Goal: Answer question/provide support

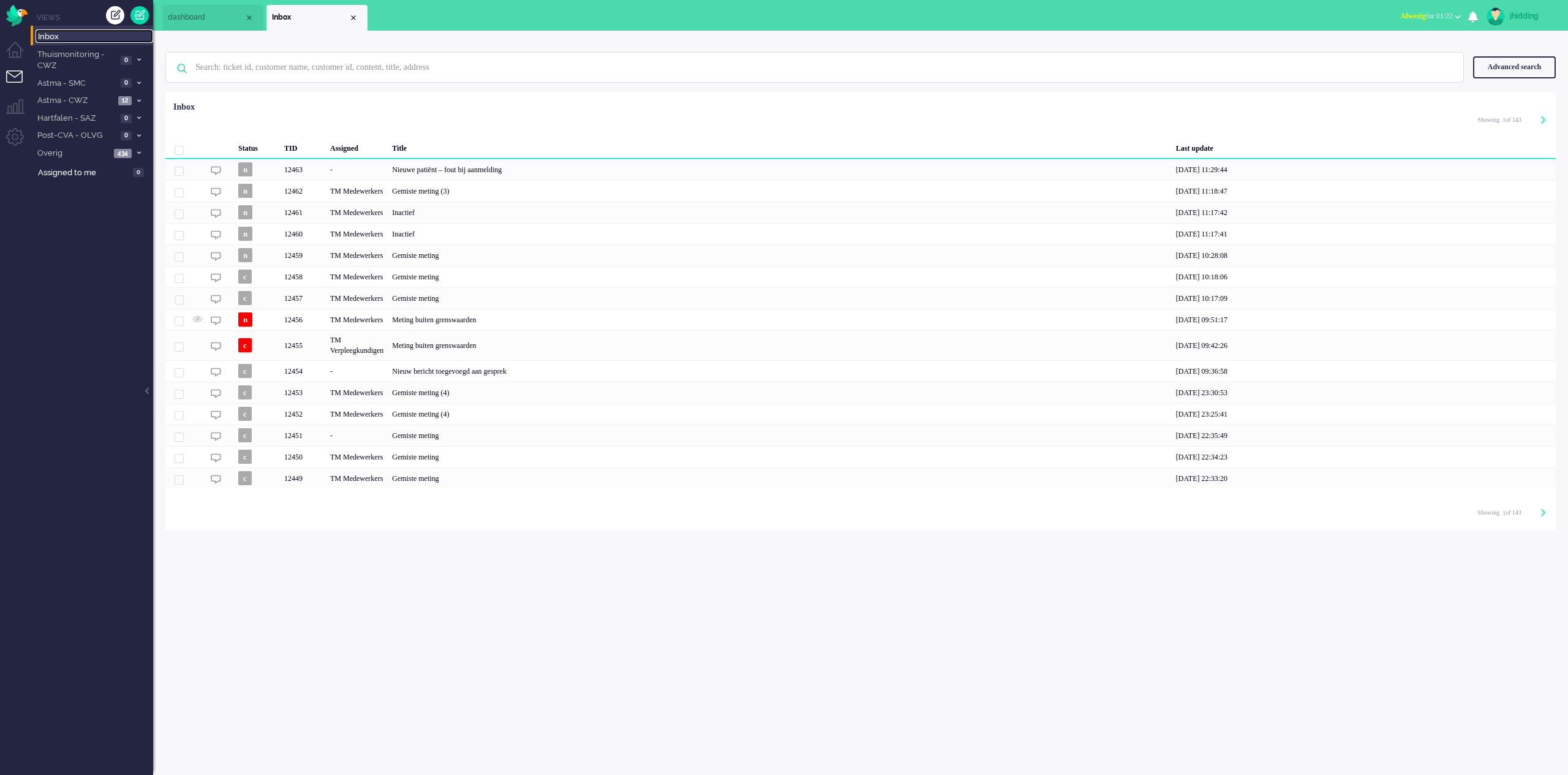
click at [49, 35] on span "Inbox" at bounding box center [95, 37] width 115 height 12
click at [485, 170] on div "Nieuwe patiënt – fout bij aanmelding" at bounding box center [780, 169] width 784 height 21
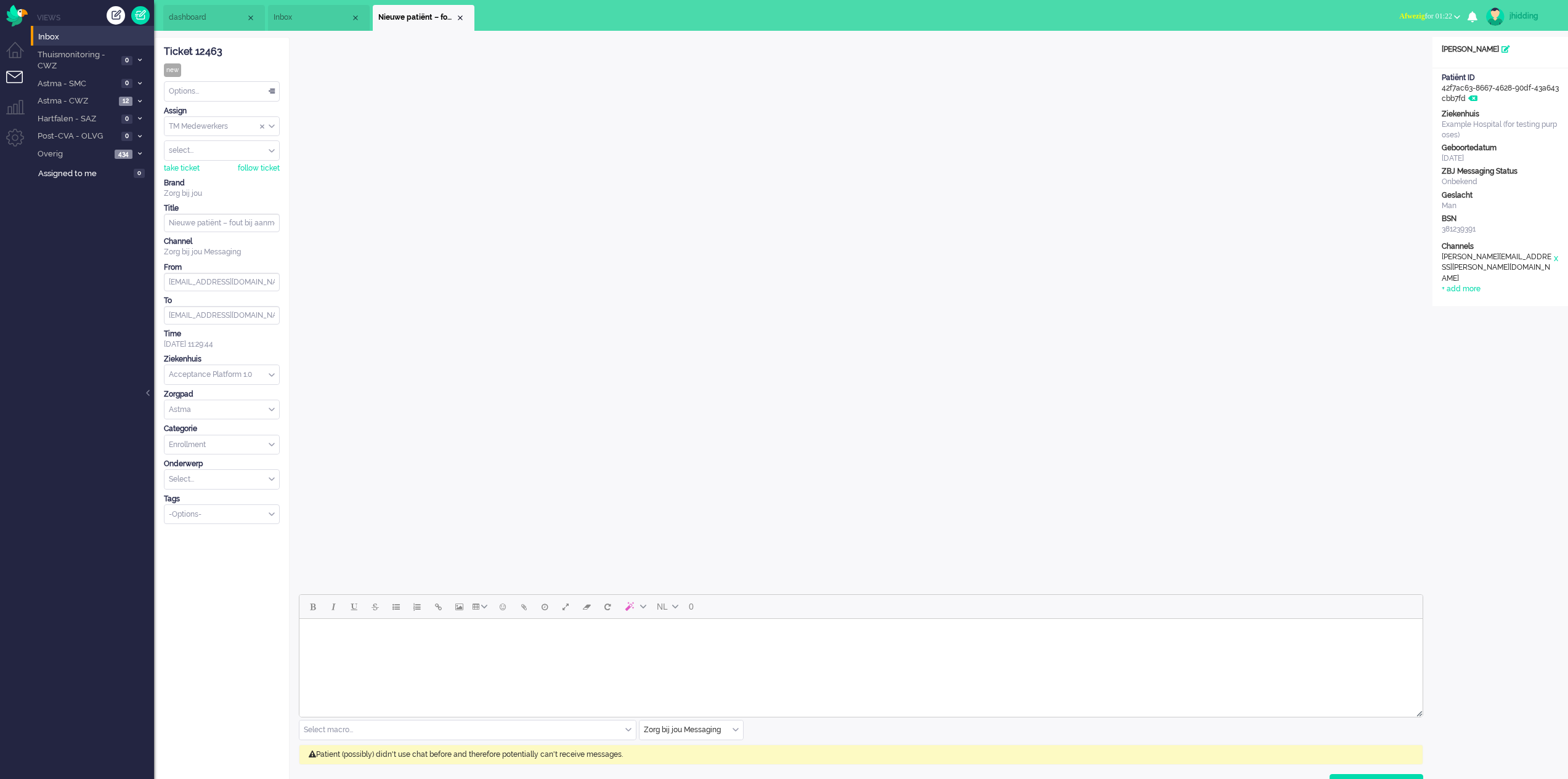
scroll to position [459, 0]
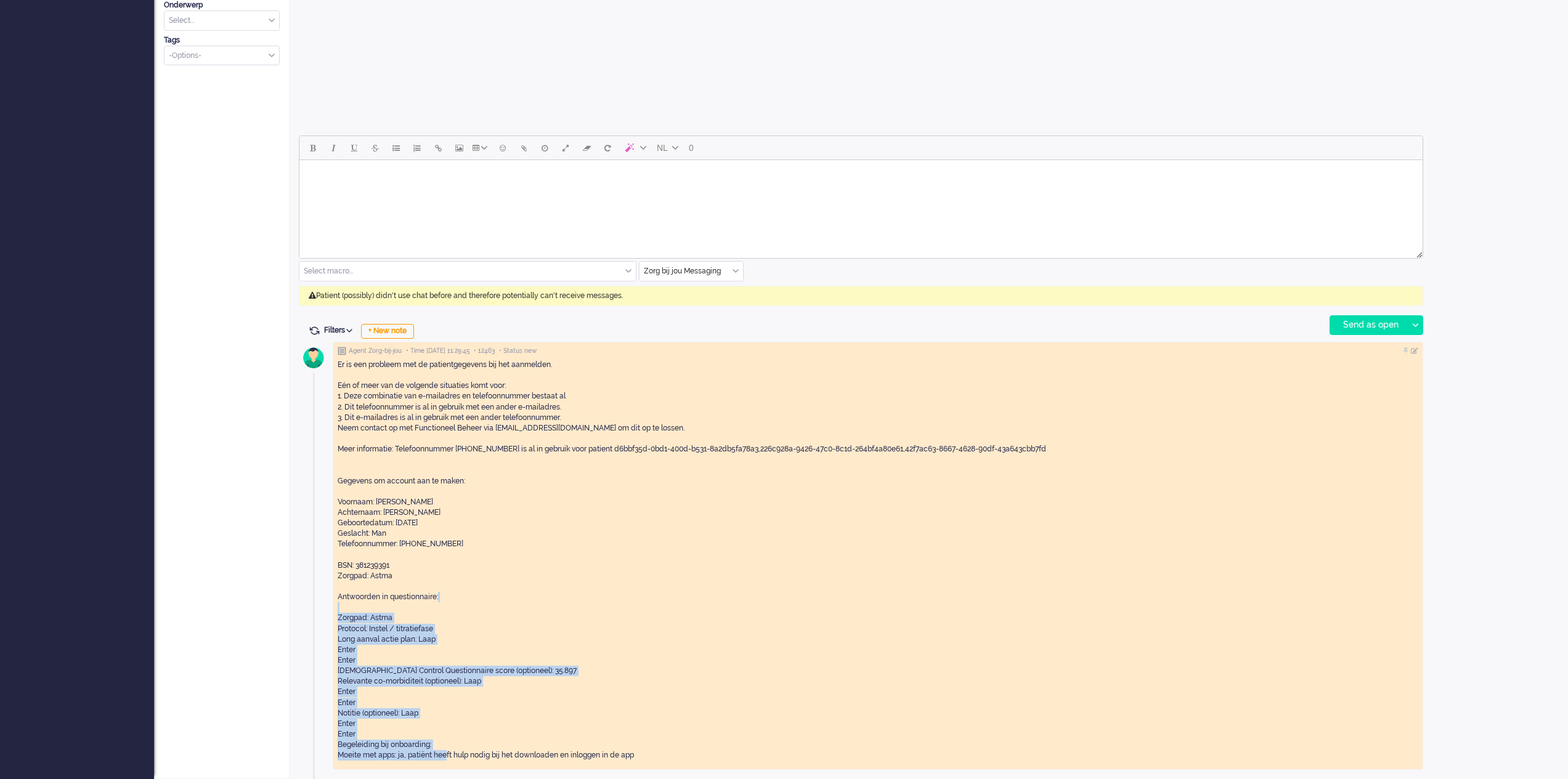
drag, startPoint x: 372, startPoint y: 639, endPoint x: 444, endPoint y: 751, distance: 133.1
click at [444, 751] on div "Er is een probleem met de patientgegevens bij het aanmelden. Eén of meer van de…" at bounding box center [878, 560] width 1080 height 401
click at [397, 712] on div "Er is een probleem met de patientgegevens bij het aanmelden. Eén of meer van de…" at bounding box center [878, 560] width 1080 height 401
drag, startPoint x: 444, startPoint y: 729, endPoint x: 338, endPoint y: 567, distance: 193.6
click at [336, 567] on div "Agent Zorg-bij-jou • Time 09/10/2025 11:29:45 • 12463 • Status new Er is een pr…" at bounding box center [878, 556] width 1090 height 429
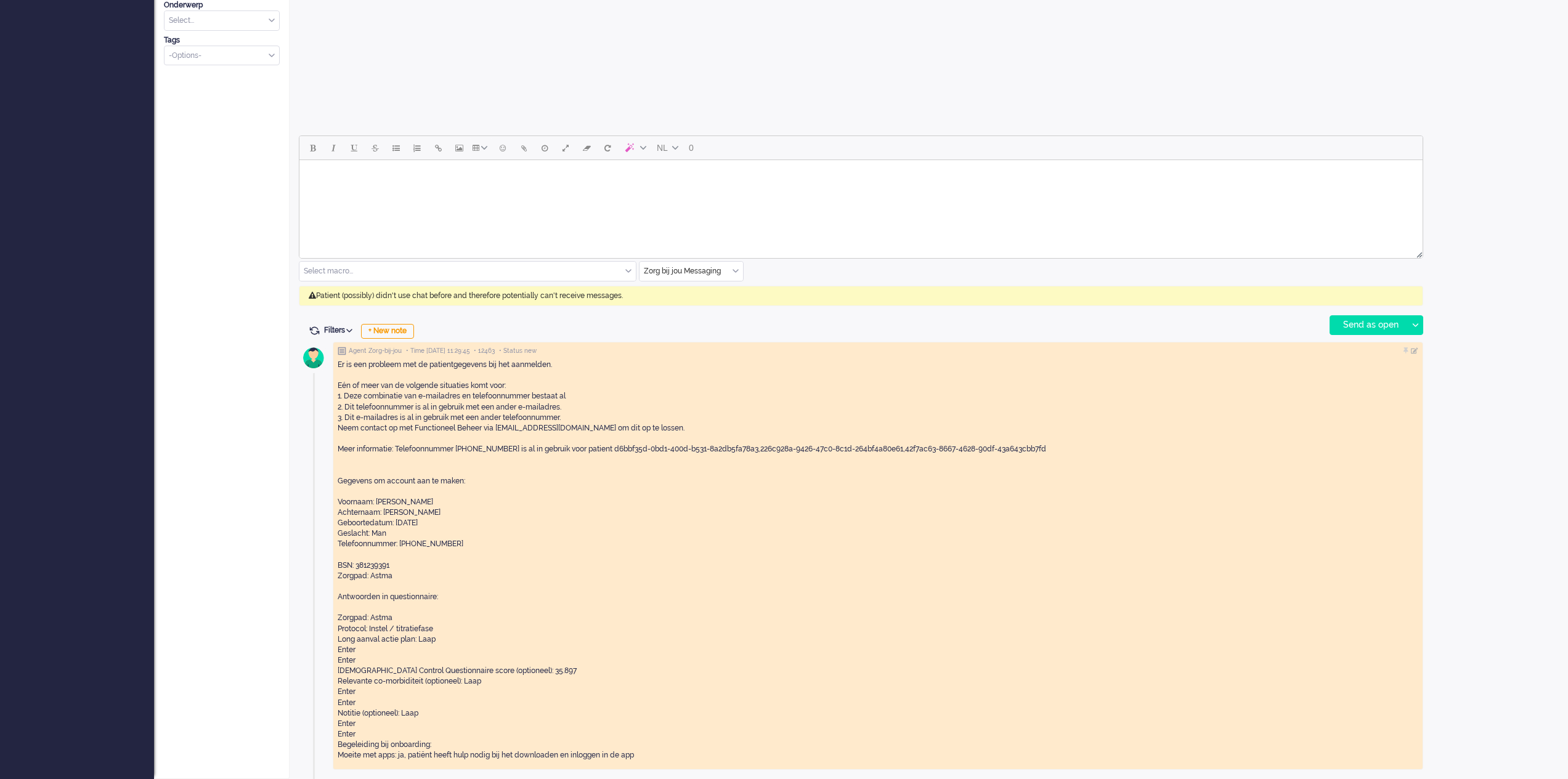
click at [342, 523] on div "Er is een probleem met de patientgegevens bij het aanmelden. Eén of meer van de…" at bounding box center [878, 560] width 1080 height 401
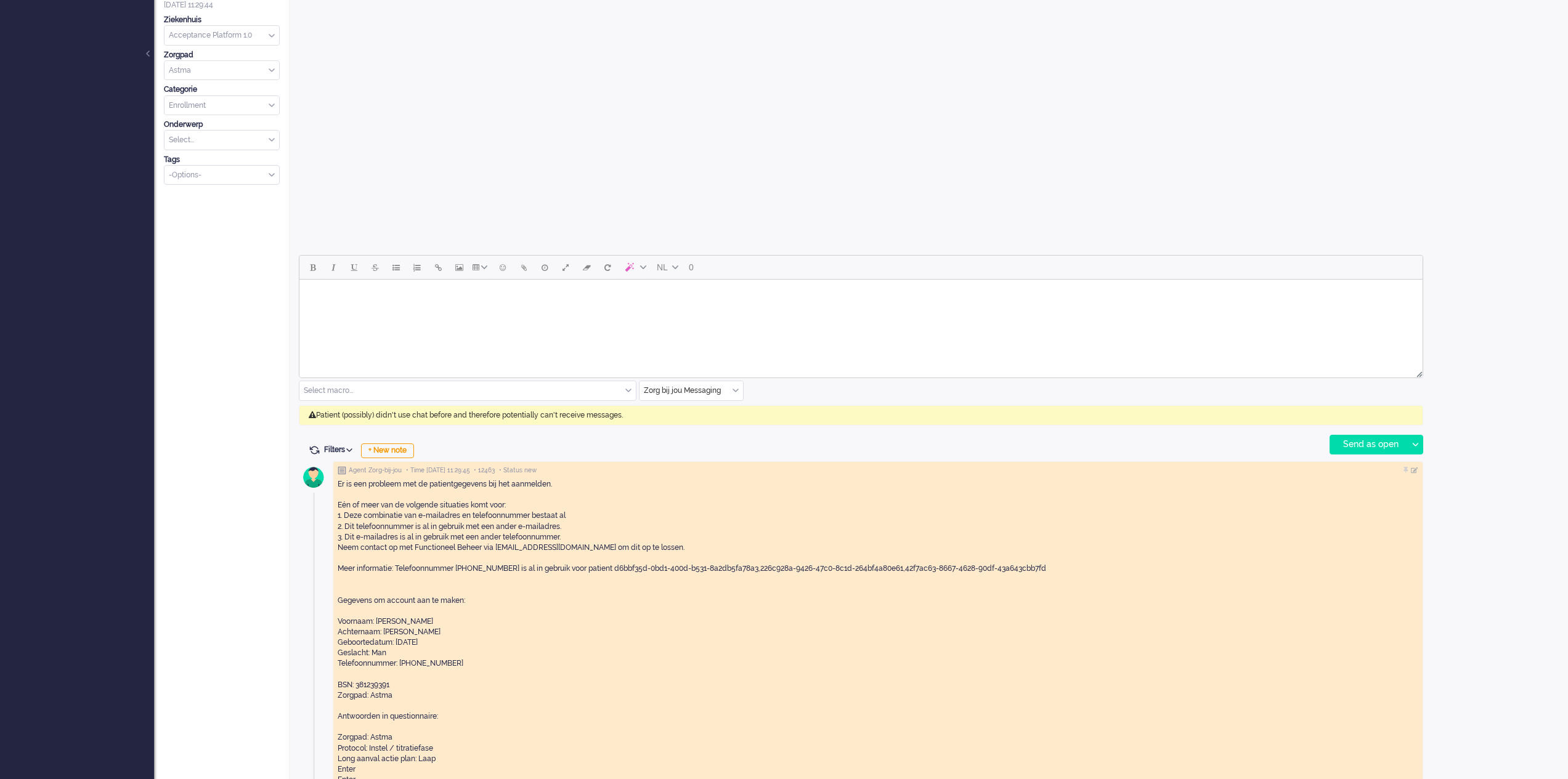
scroll to position [338, 0]
drag, startPoint x: 511, startPoint y: 569, endPoint x: 885, endPoint y: 560, distance: 374.1
click at [778, 567] on div "Er is een probleem met de patientgegevens bij het aanmelden. Eén of meer van de…" at bounding box center [878, 681] width 1080 height 401
click at [906, 560] on div "Er is een probleem met de patientgegevens bij het aanmelden. Eén of meer van de…" at bounding box center [878, 681] width 1080 height 401
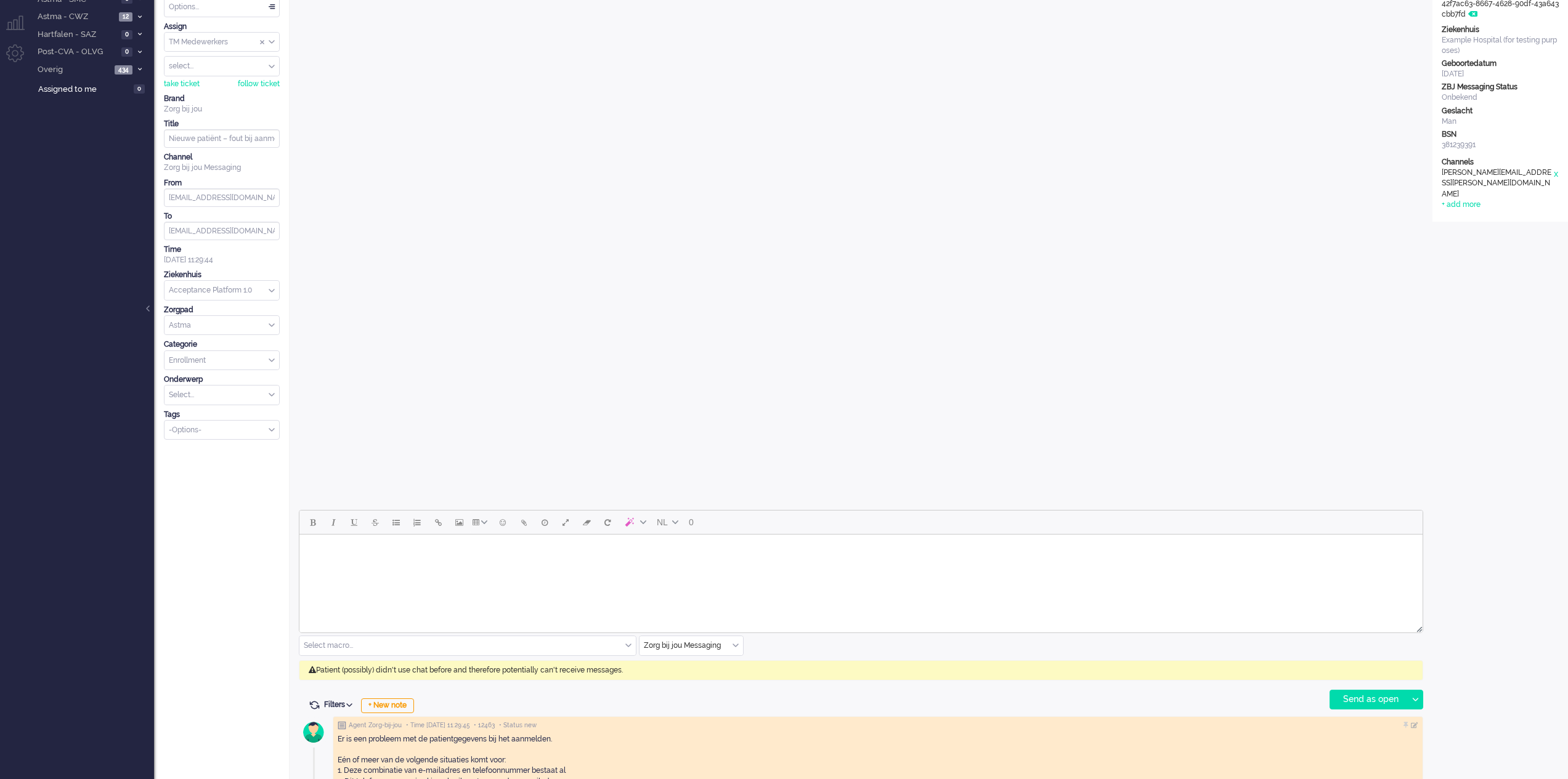
scroll to position [0, 0]
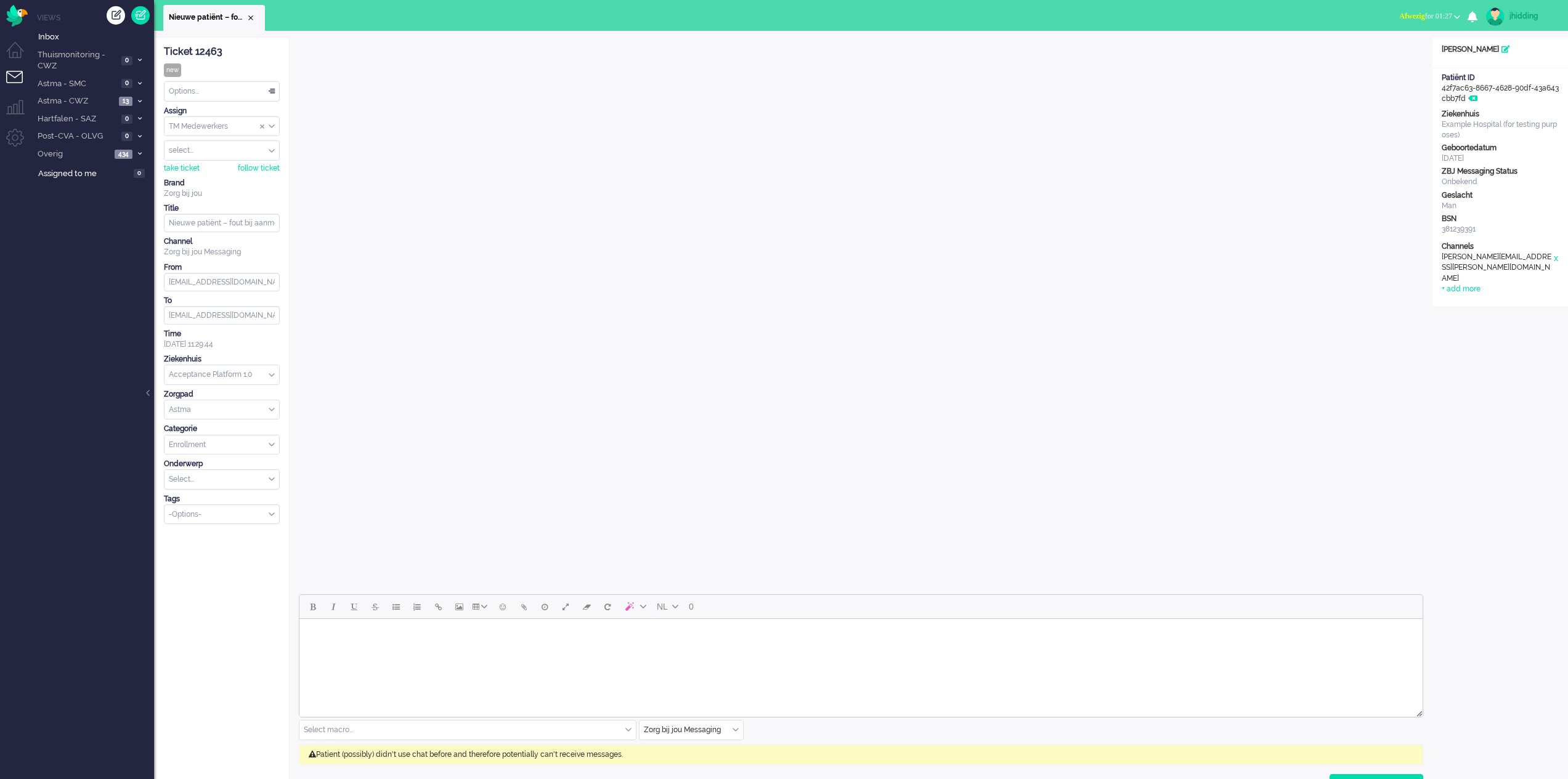
click at [271, 88] on div "Options..." at bounding box center [221, 91] width 115 height 19
click at [271, 88] on span at bounding box center [272, 91] width 13 height 9
click at [57, 32] on span "Inbox" at bounding box center [96, 37] width 116 height 12
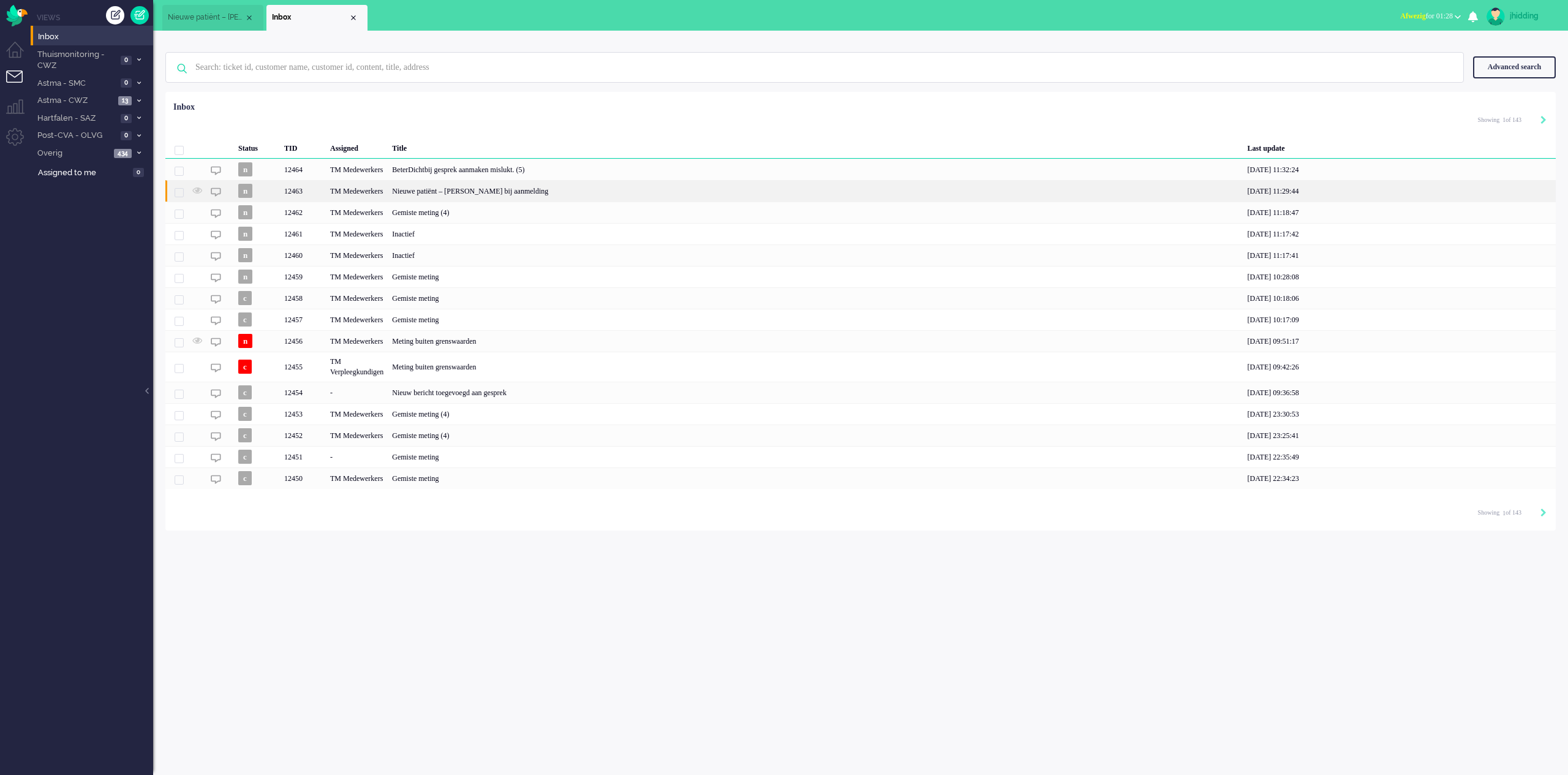
click at [531, 192] on div "Nieuwe patiënt – fout bij aanmelding" at bounding box center [815, 190] width 855 height 21
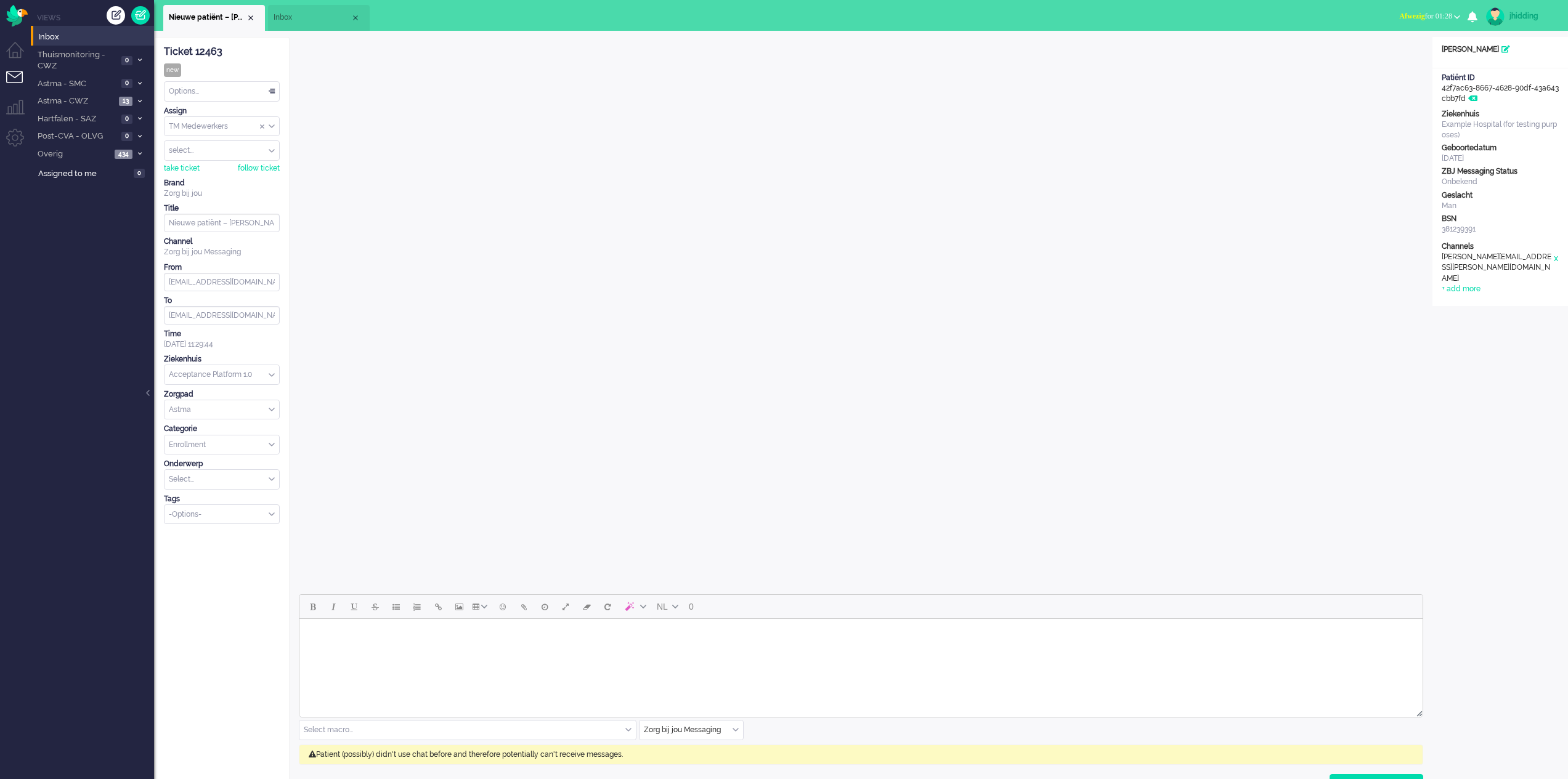
click at [316, 17] on span "Inbox" at bounding box center [312, 17] width 77 height 10
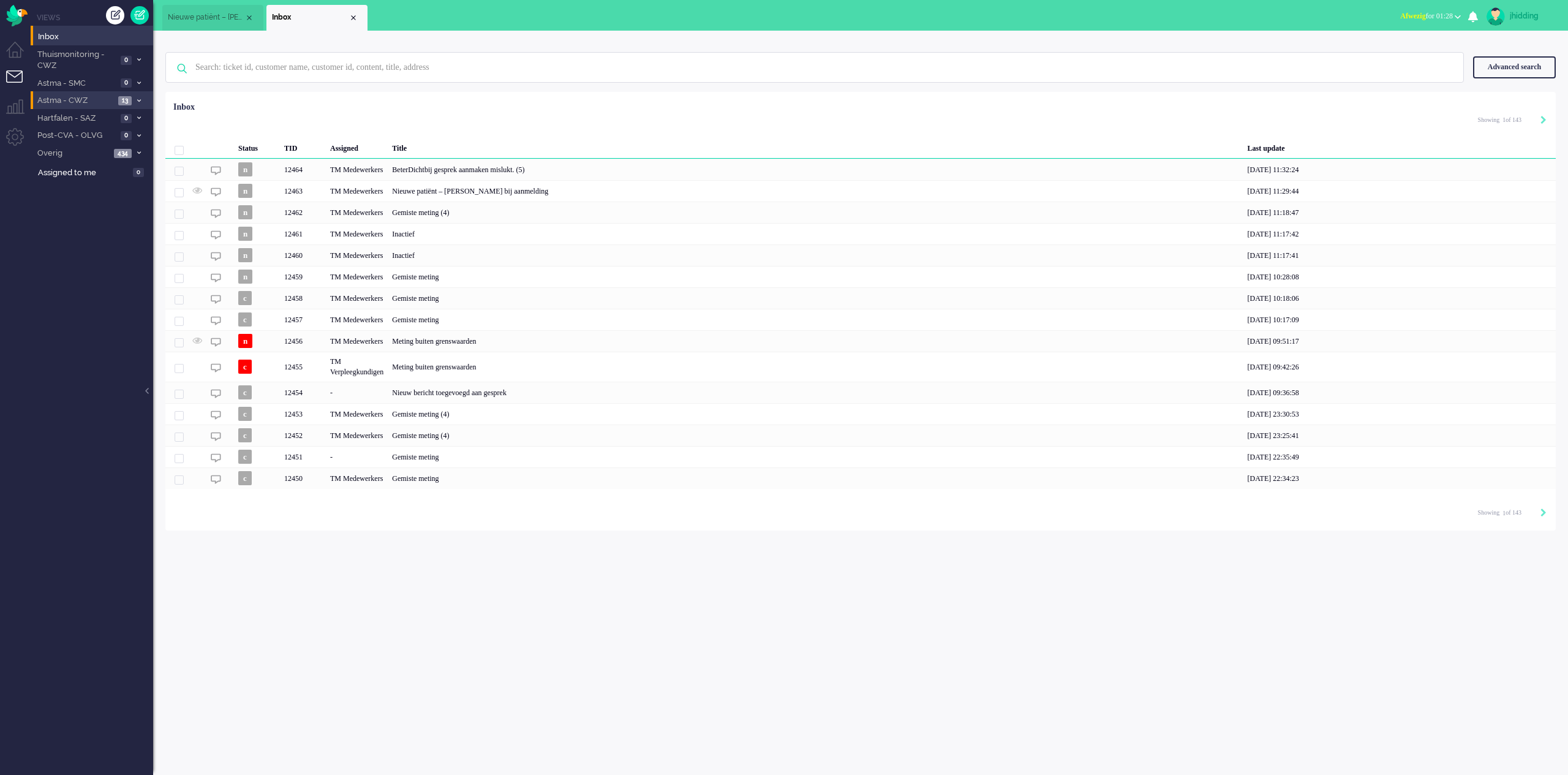
click at [80, 103] on span "Astma - CWZ" at bounding box center [75, 100] width 79 height 12
click at [84, 117] on span "Open - Nieuw FO" at bounding box center [88, 121] width 79 height 12
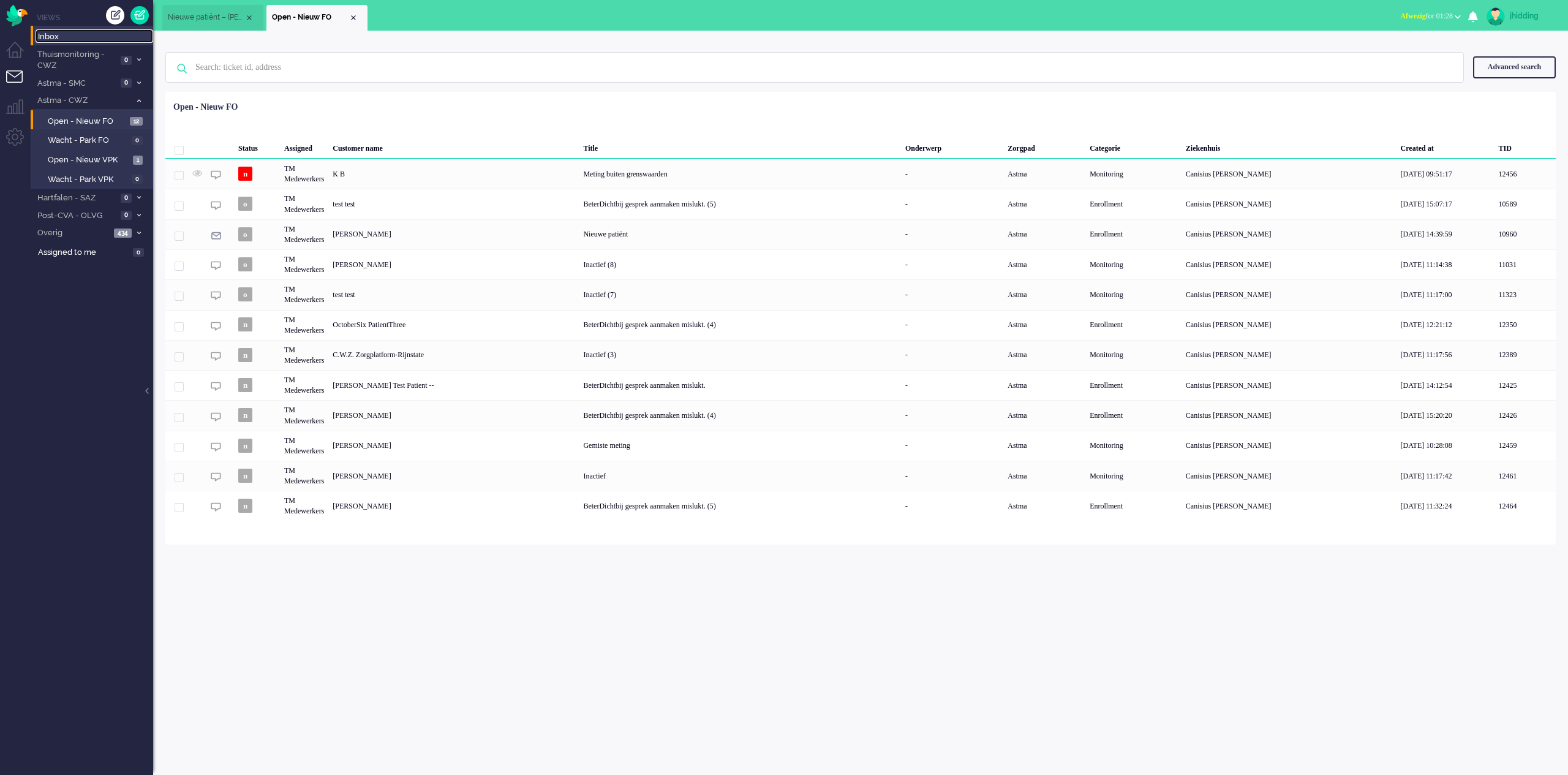
click at [61, 39] on span "Inbox" at bounding box center [95, 37] width 115 height 12
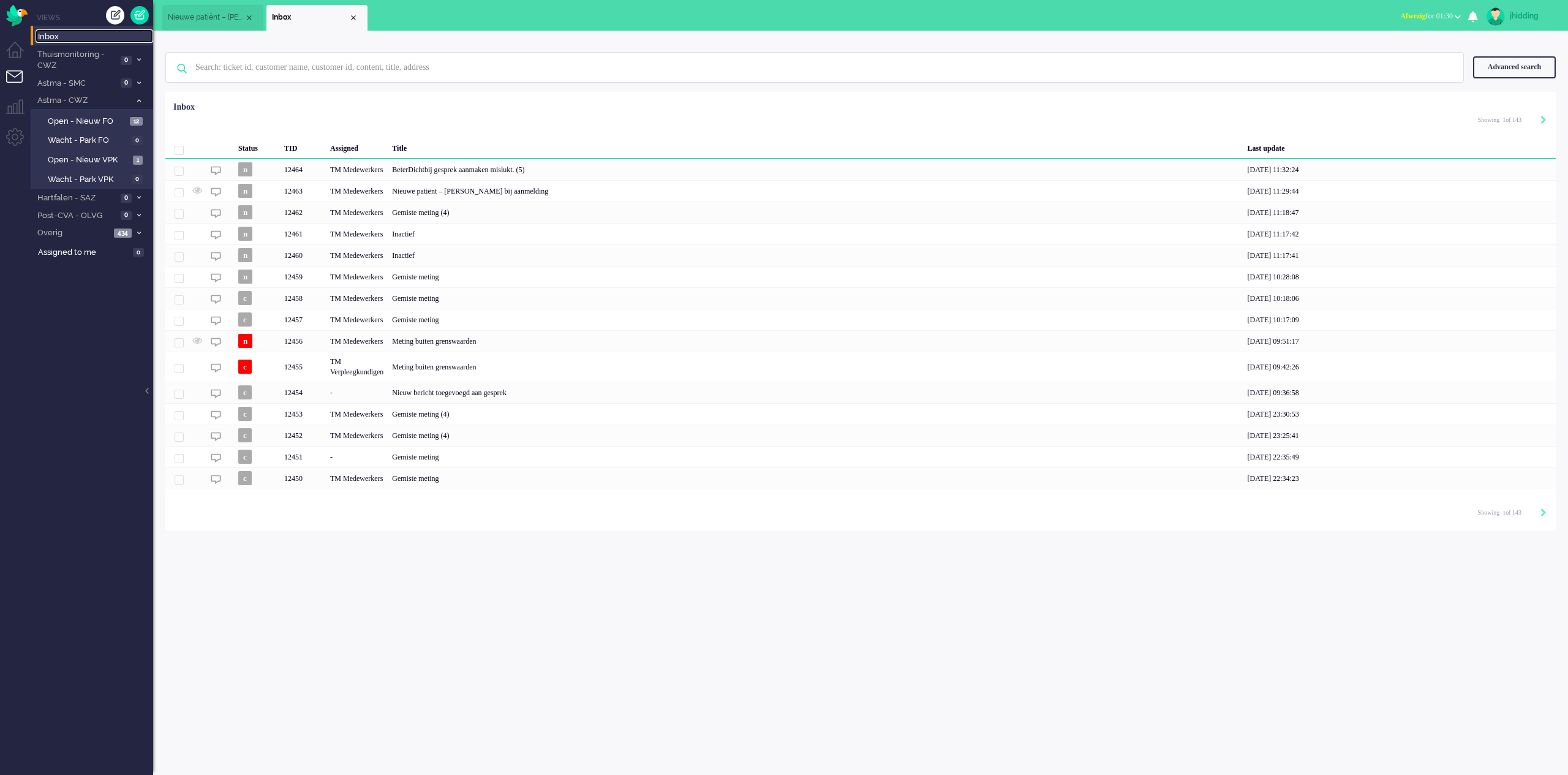
click at [183, 24] on li "Nieuwe patiënt – fout bij aanmelding" at bounding box center [213, 17] width 101 height 26
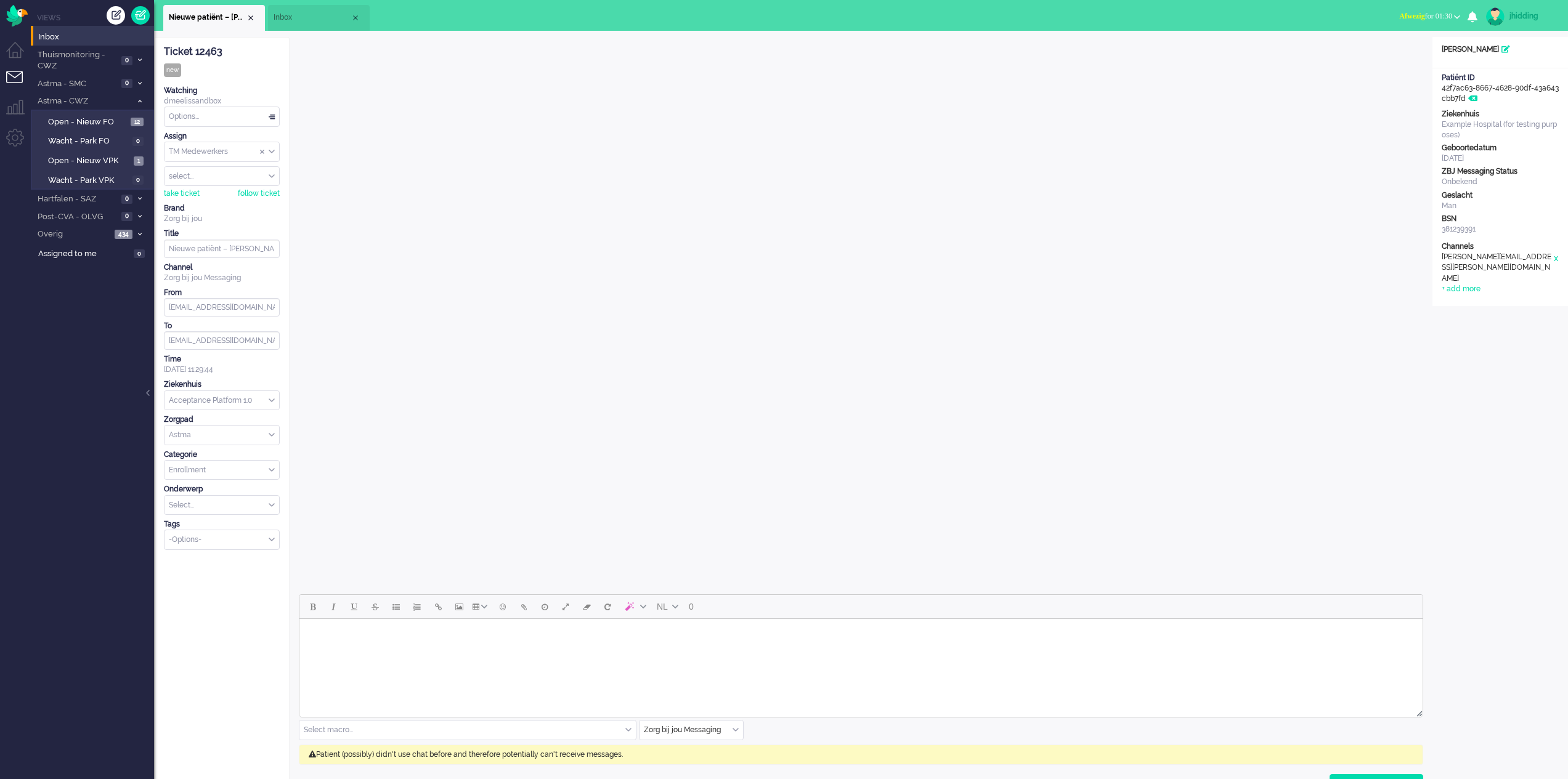
drag, startPoint x: 225, startPoint y: 46, endPoint x: 195, endPoint y: 51, distance: 30.4
click at [195, 51] on div "Ticket 12463" at bounding box center [222, 52] width 116 height 14
copy div "12463"
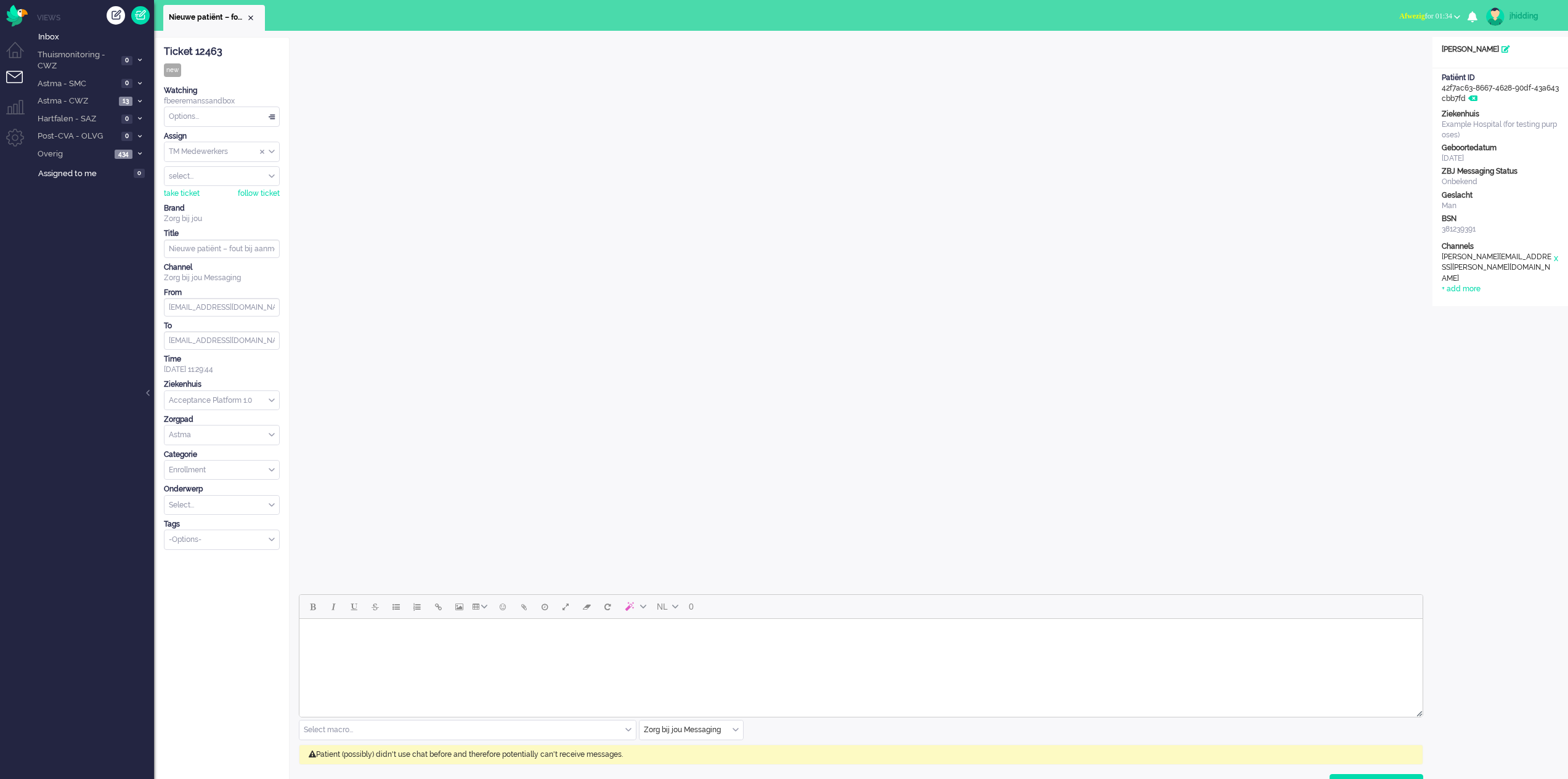
click at [299, 319] on iframe at bounding box center [861, 314] width 1124 height 554
click at [273, 116] on div "Options..." at bounding box center [221, 116] width 115 height 19
click at [203, 205] on li "Solved" at bounding box center [221, 204] width 115 height 18
click at [54, 35] on span "Inbox" at bounding box center [96, 37] width 116 height 12
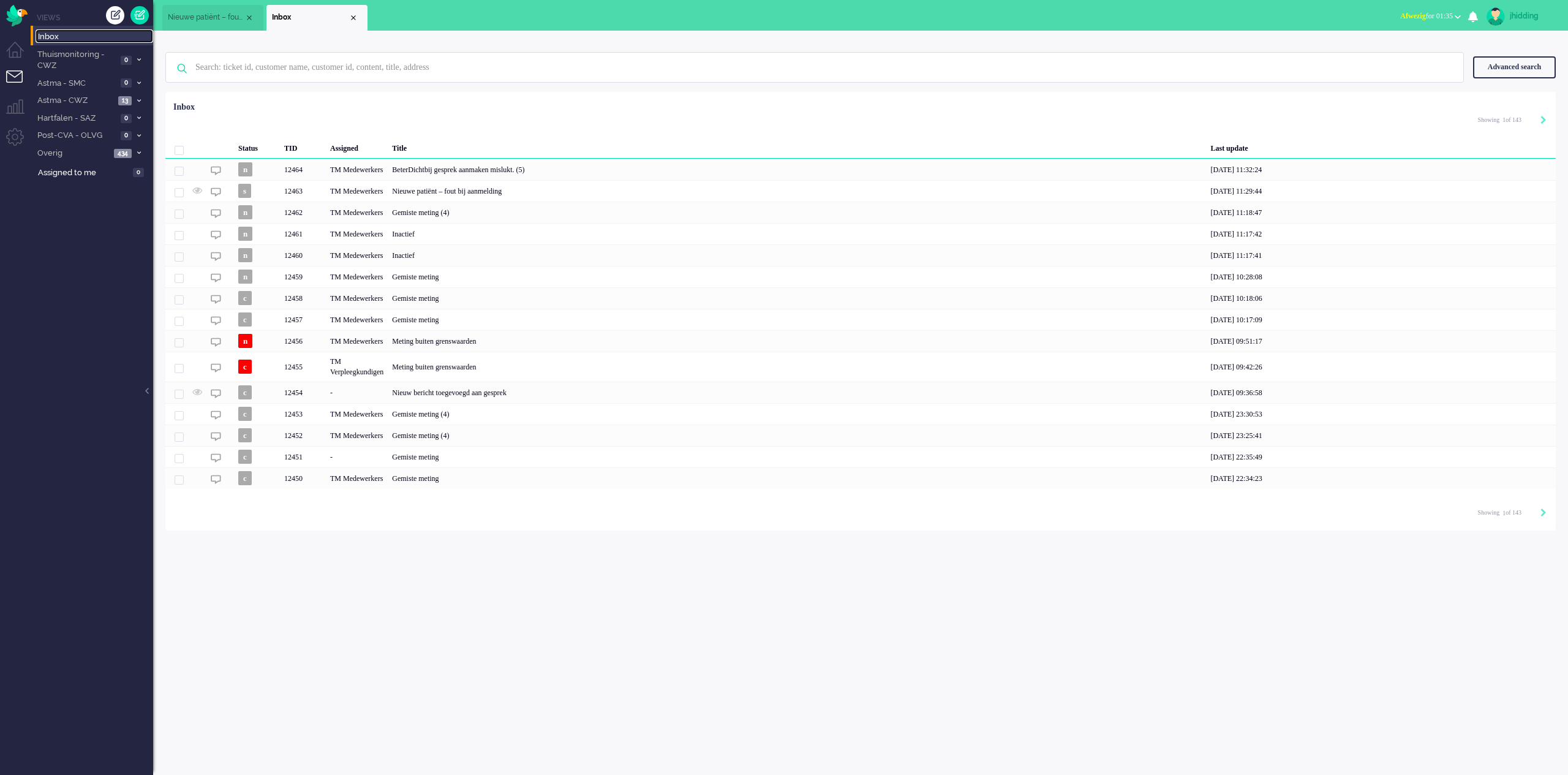
click at [46, 32] on span "Inbox" at bounding box center [95, 37] width 115 height 12
click at [76, 103] on span "Astma - CWZ" at bounding box center [75, 100] width 79 height 12
click at [79, 122] on span "Open - Nieuw FO" at bounding box center [88, 121] width 79 height 12
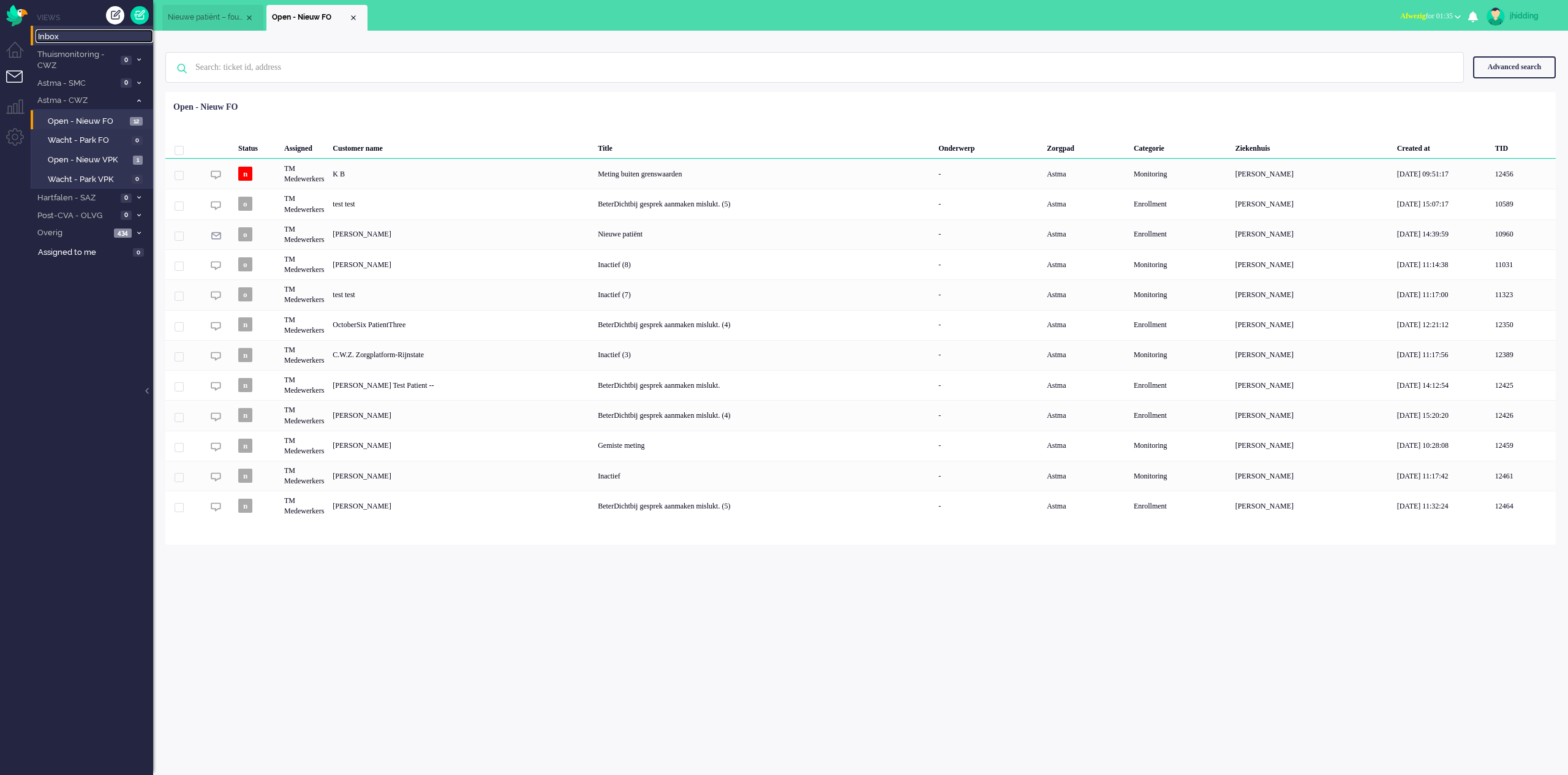
click at [54, 39] on span "Inbox" at bounding box center [95, 37] width 115 height 12
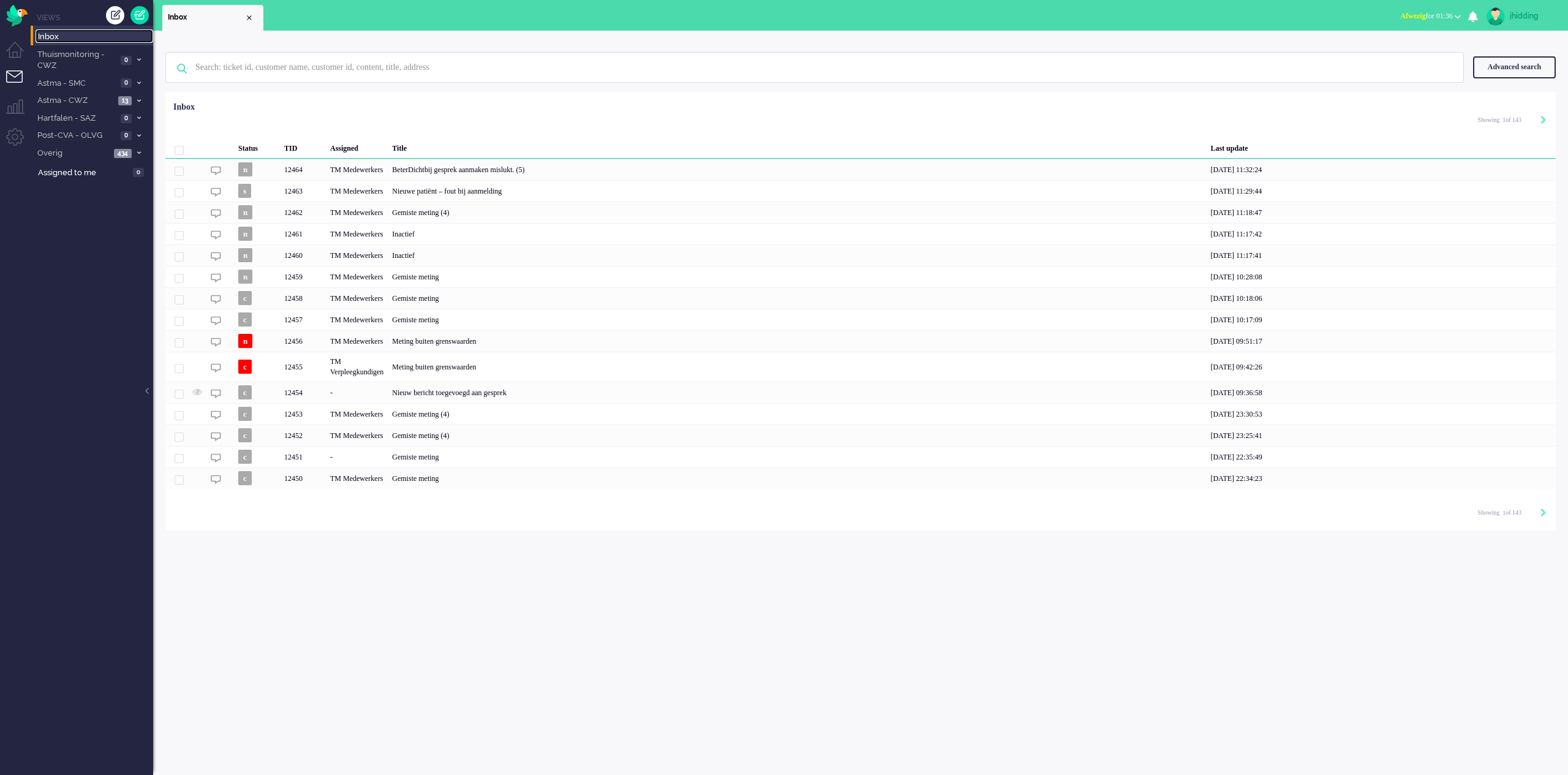
click at [46, 33] on span "Inbox" at bounding box center [95, 37] width 115 height 12
